Goal: Transaction & Acquisition: Book appointment/travel/reservation

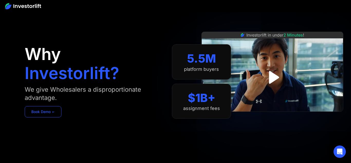
click at [50, 115] on link "Book Demo ➢" at bounding box center [43, 111] width 37 height 11
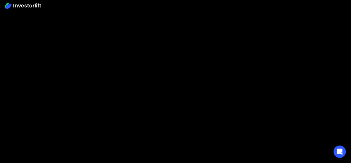
scroll to position [55, 0]
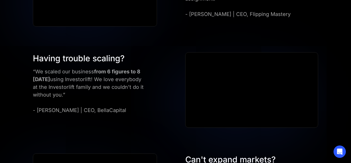
scroll to position [654, 0]
